Goal: Check status: Check status

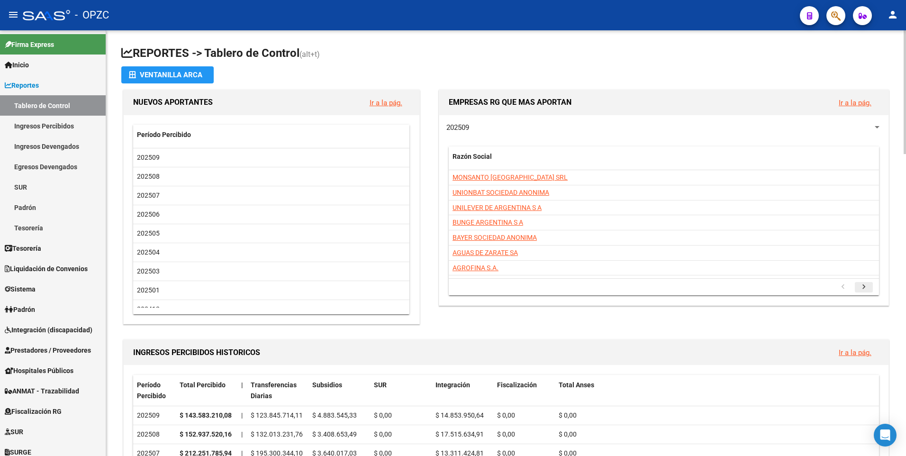
click at [408, 286] on icon "go to next page" at bounding box center [863, 287] width 12 height 11
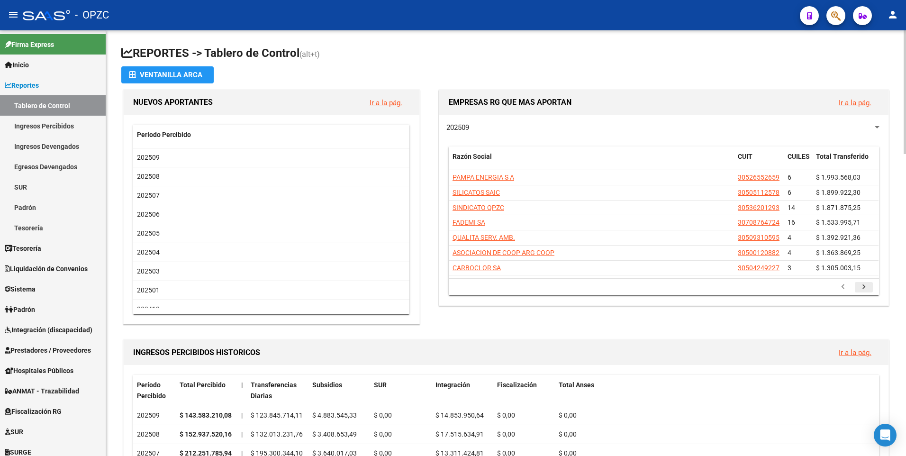
click at [408, 284] on icon "go to next page" at bounding box center [863, 287] width 12 height 11
click at [408, 287] on icon "go to next page" at bounding box center [863, 287] width 12 height 11
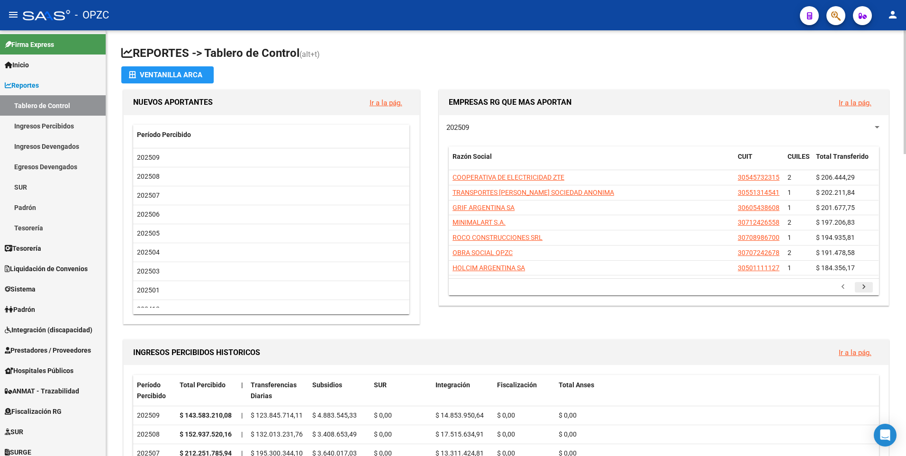
click at [408, 287] on icon "go to next page" at bounding box center [863, 287] width 12 height 11
click at [408, 286] on icon "go to next page" at bounding box center [863, 287] width 12 height 11
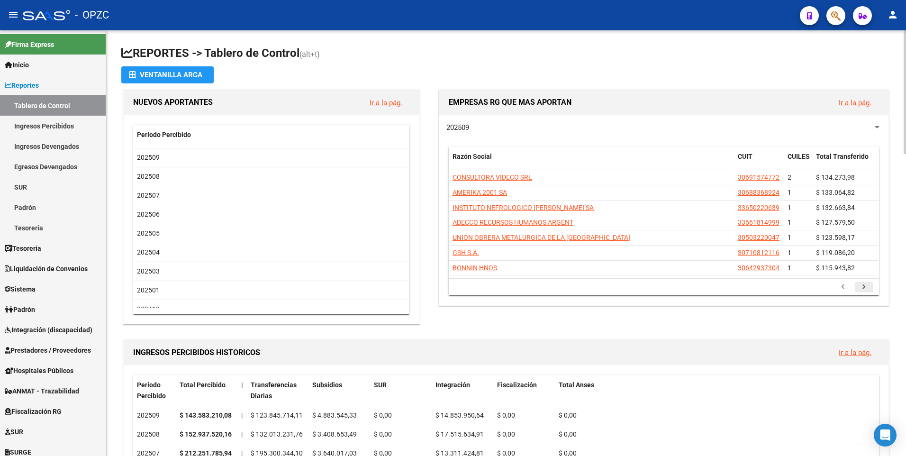
click at [408, 286] on icon "go to next page" at bounding box center [863, 287] width 12 height 11
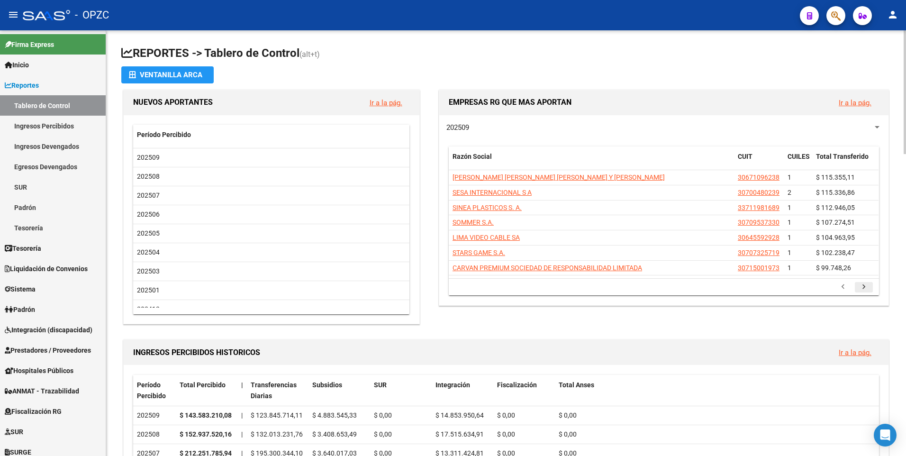
click at [408, 286] on icon "go to next page" at bounding box center [863, 287] width 12 height 11
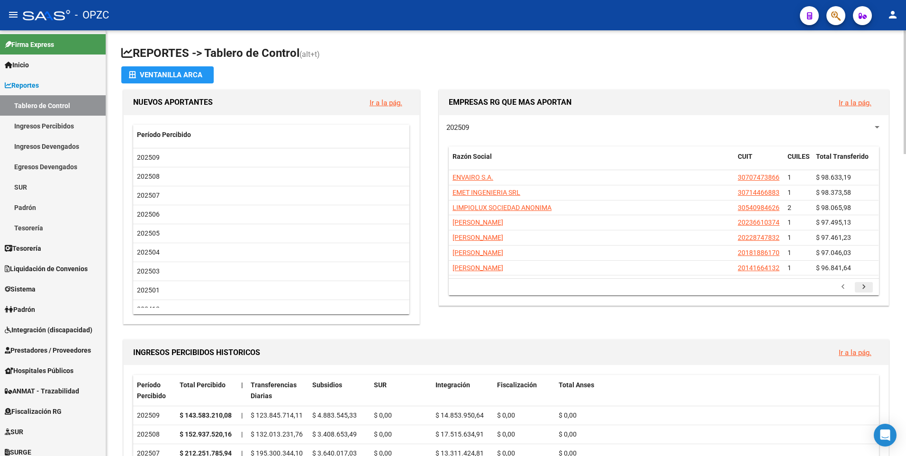
click at [408, 286] on icon "go to next page" at bounding box center [863, 287] width 12 height 11
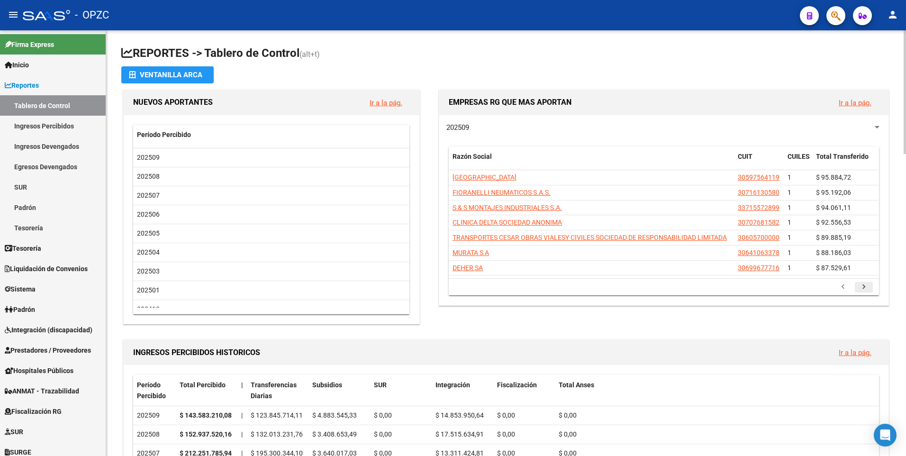
click at [408, 286] on icon "go to next page" at bounding box center [863, 287] width 12 height 11
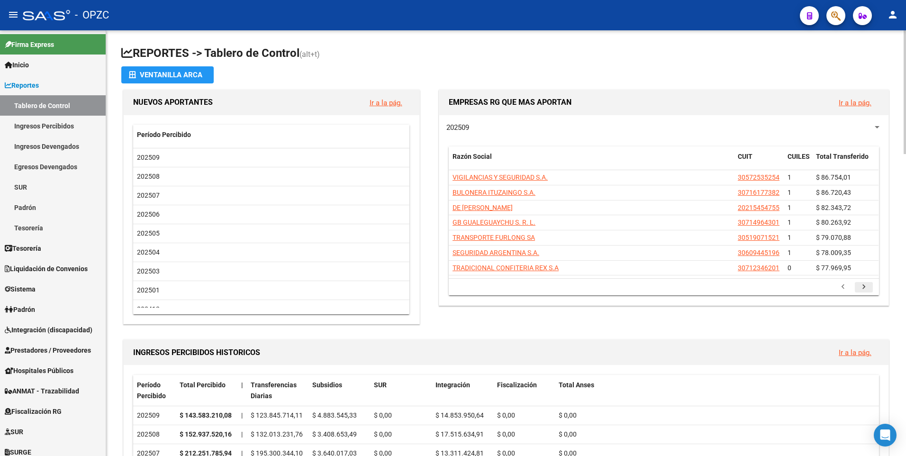
click at [408, 286] on icon "go to next page" at bounding box center [863, 287] width 12 height 11
click at [408, 101] on link "Ir a la pág." at bounding box center [854, 103] width 33 height 9
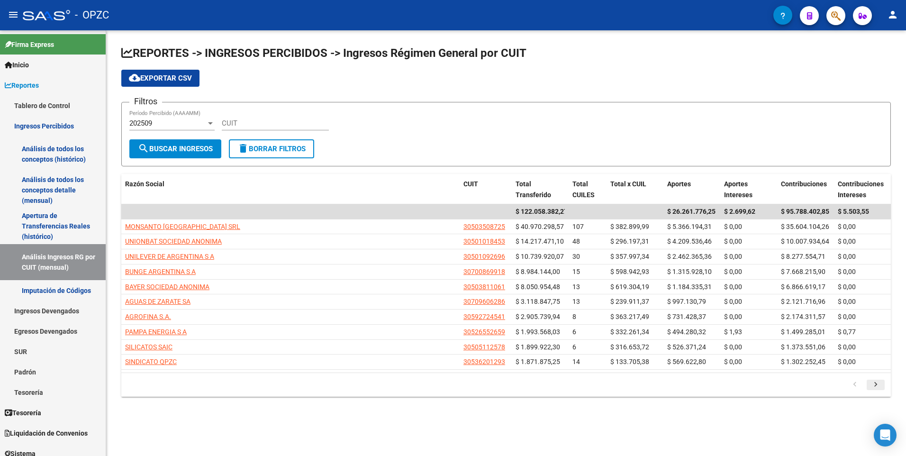
click at [408, 381] on icon "go to next page" at bounding box center [875, 385] width 12 height 11
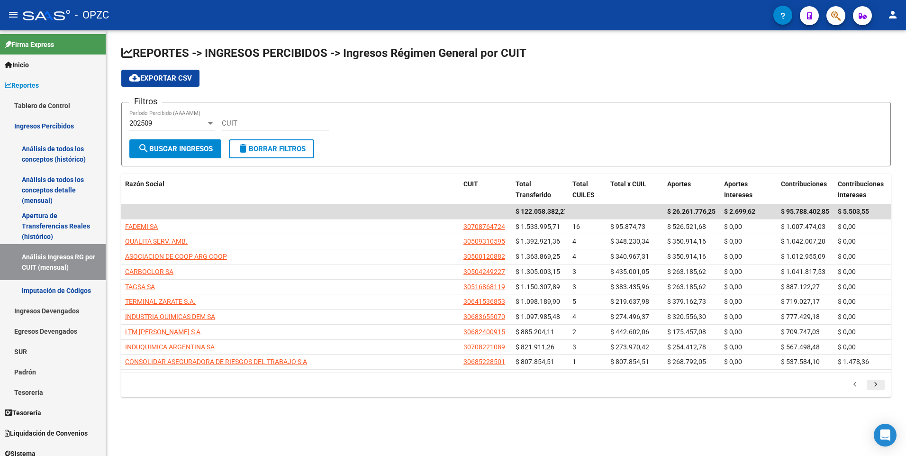
click at [408, 381] on icon "go to next page" at bounding box center [875, 385] width 12 height 11
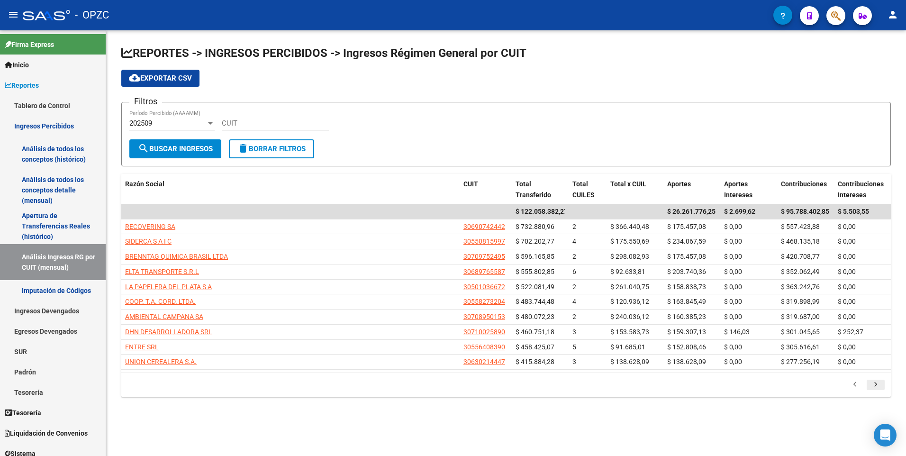
click at [408, 381] on icon "go to next page" at bounding box center [875, 385] width 12 height 11
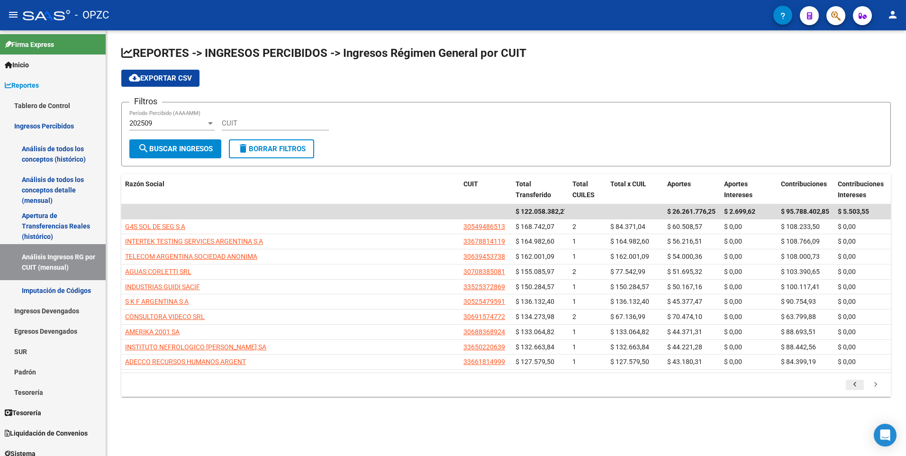
click at [408, 381] on icon "go to previous page" at bounding box center [854, 385] width 12 height 11
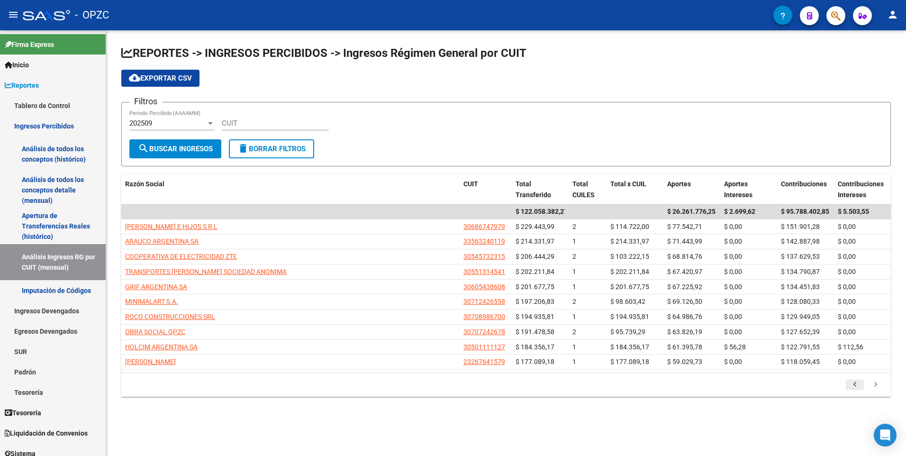
click at [408, 381] on icon "go to previous page" at bounding box center [854, 385] width 12 height 11
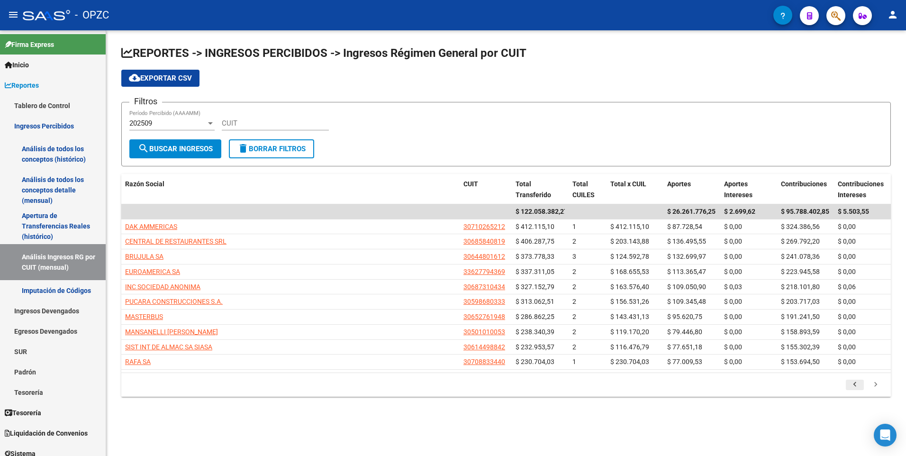
click at [408, 381] on icon "go to previous page" at bounding box center [854, 385] width 12 height 11
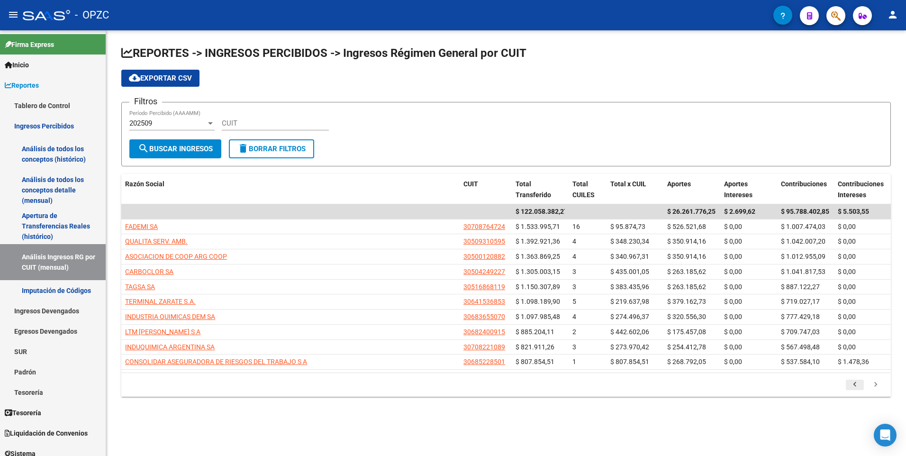
click at [408, 381] on icon "go to previous page" at bounding box center [854, 385] width 12 height 11
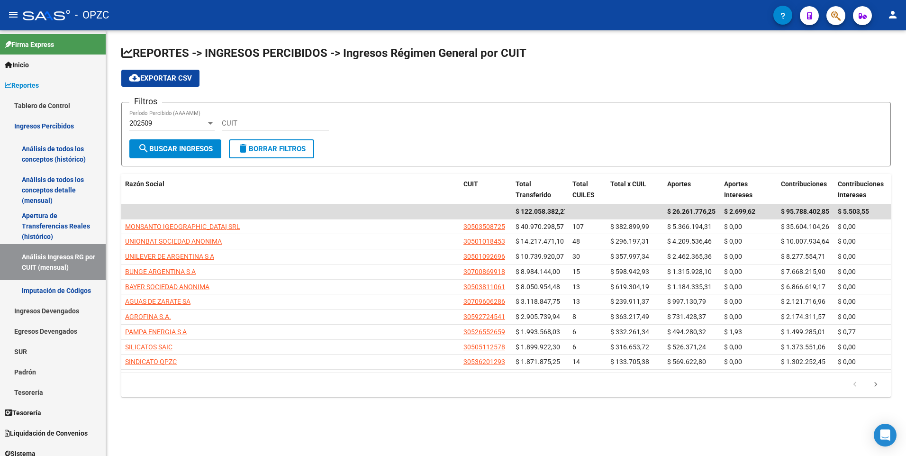
click at [238, 121] on input "CUIT" at bounding box center [275, 123] width 107 height 9
paste input "30-71408390-9"
type input "30-71408390-9"
click at [194, 153] on button "search Buscar Ingresos" at bounding box center [175, 148] width 92 height 19
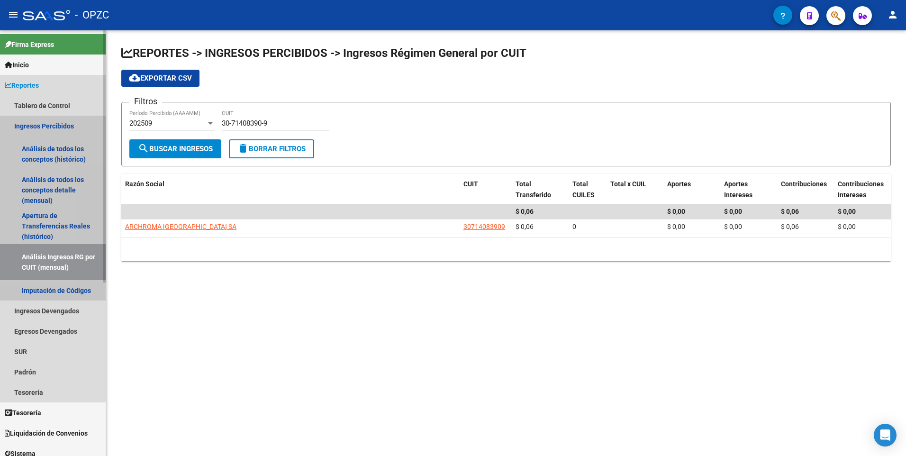
click at [30, 120] on link "Ingresos Percibidos" at bounding box center [53, 126] width 106 height 20
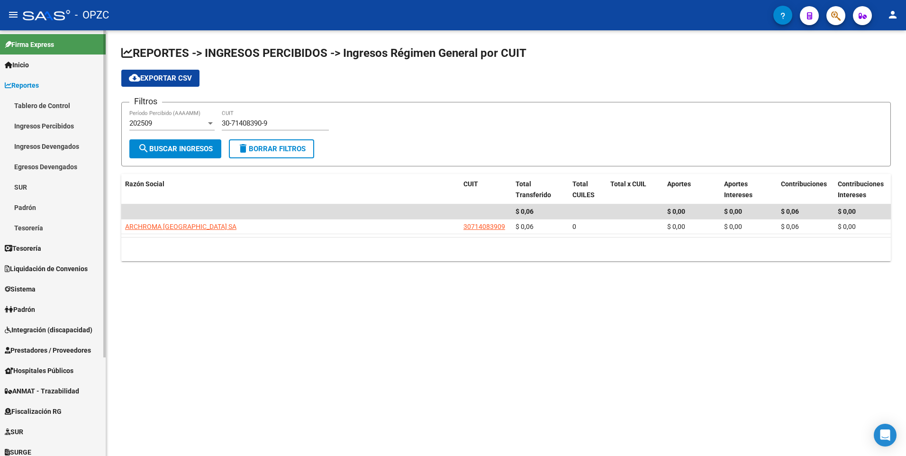
click at [26, 84] on span "Reportes" at bounding box center [22, 85] width 34 height 10
